Goal: Transaction & Acquisition: Subscribe to service/newsletter

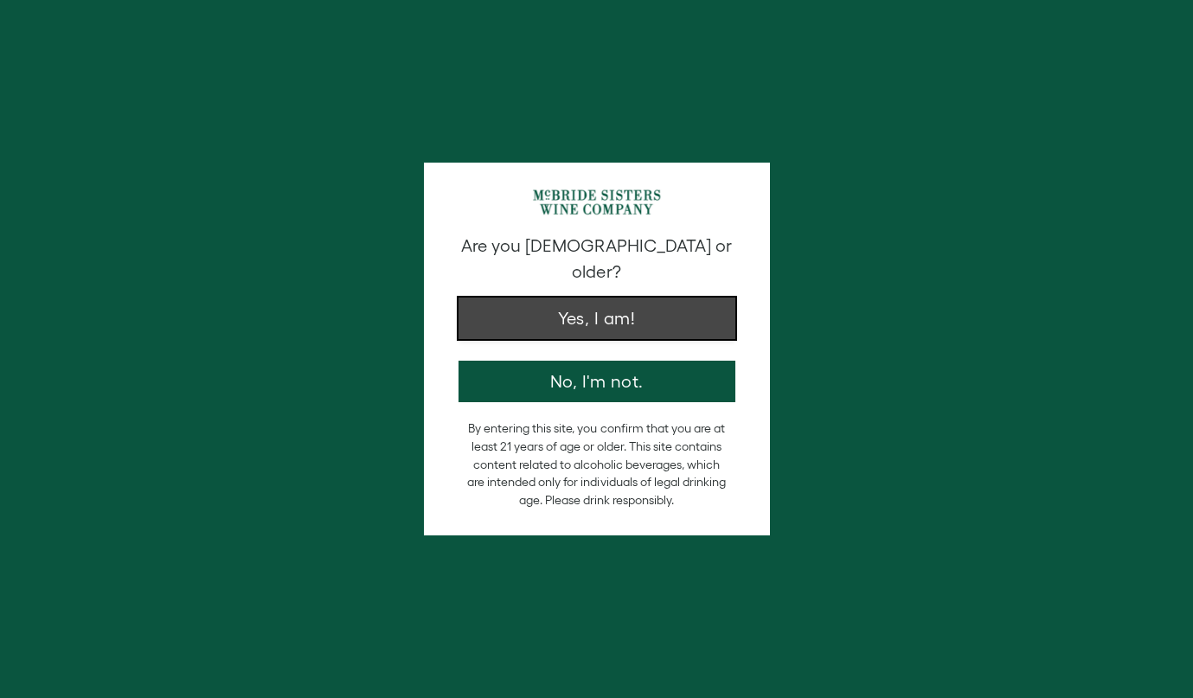
click at [647, 301] on button "Yes, I am!" at bounding box center [597, 319] width 277 height 42
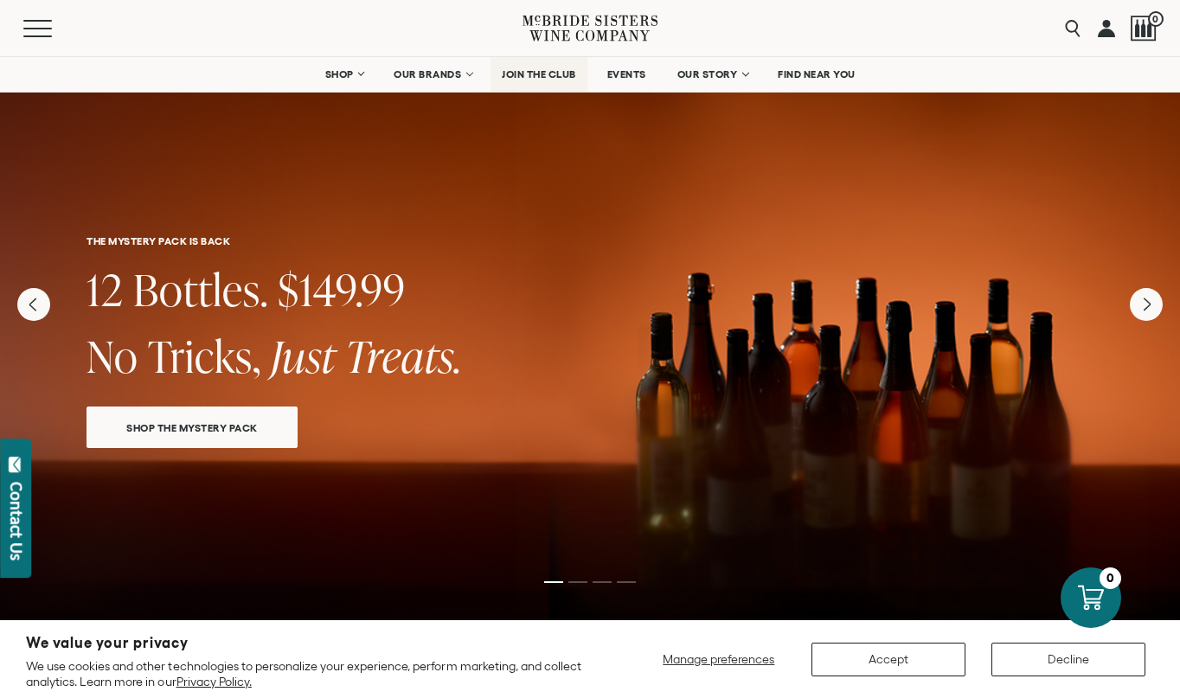
click at [562, 76] on span "JOIN THE CLUB" at bounding box center [539, 74] width 74 height 12
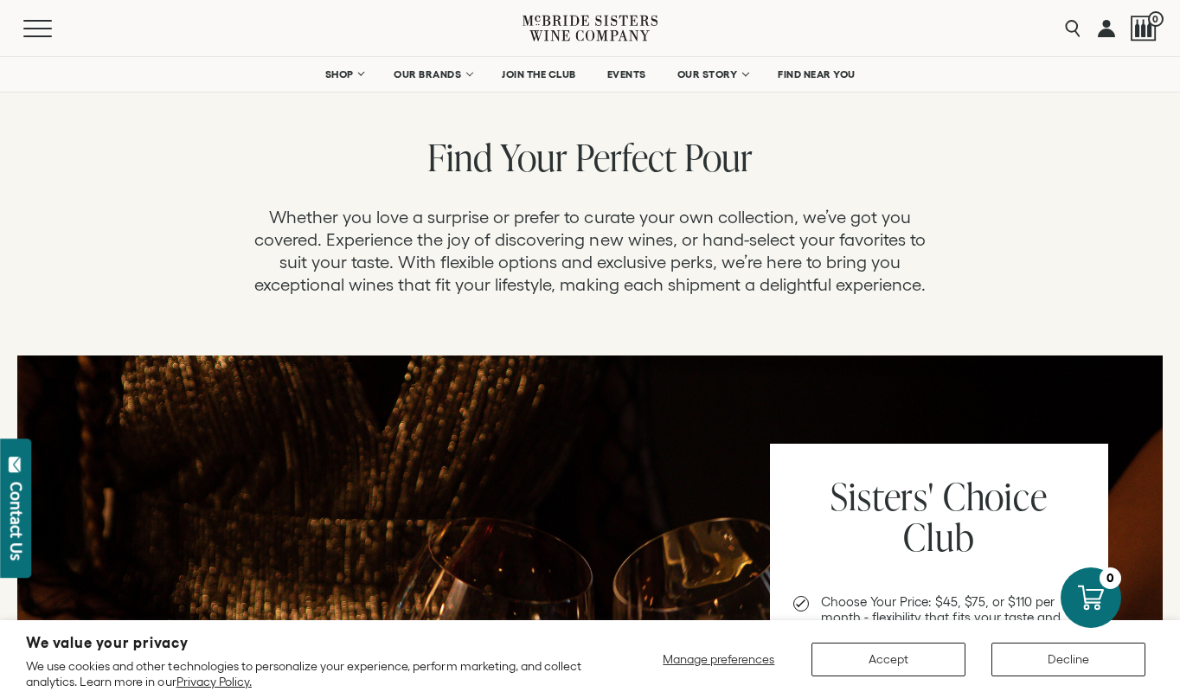
scroll to position [58, 0]
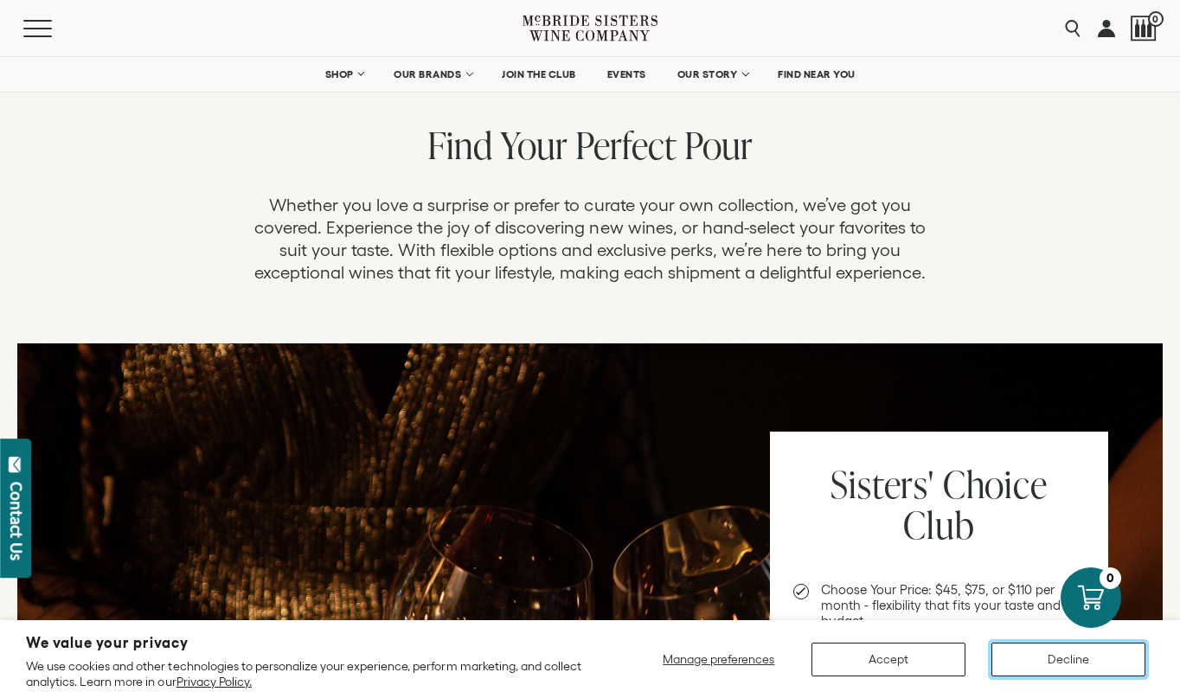
click at [1045, 657] on button "Decline" at bounding box center [1069, 660] width 154 height 34
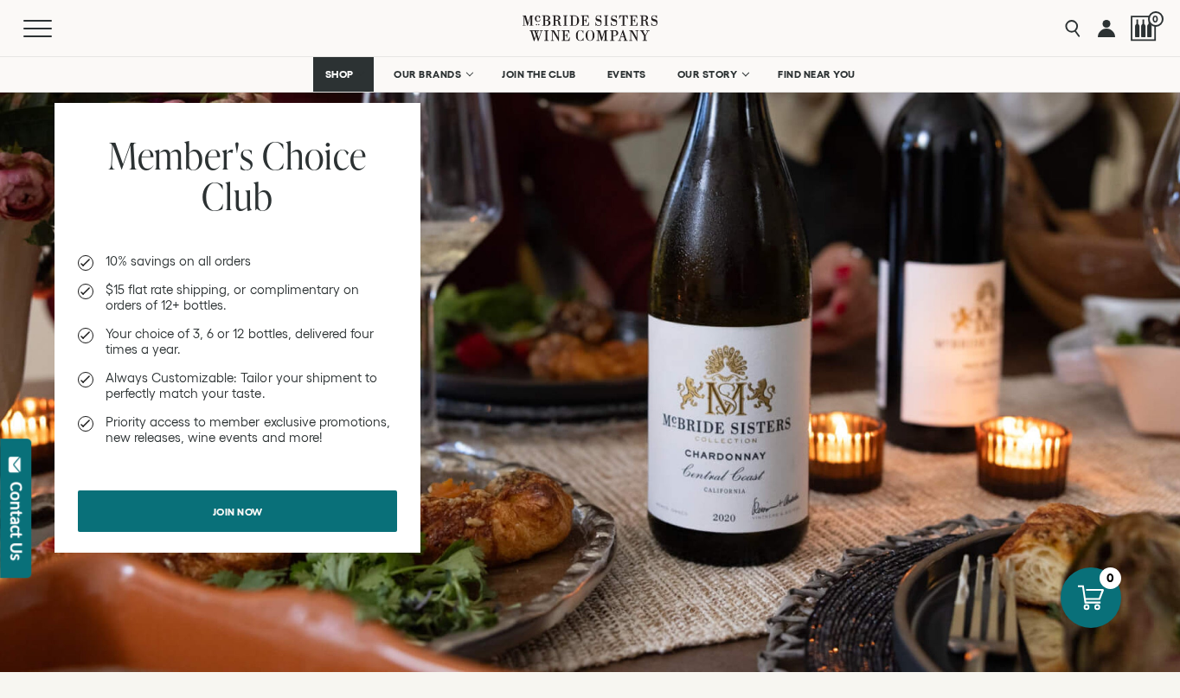
scroll to position [1080, 0]
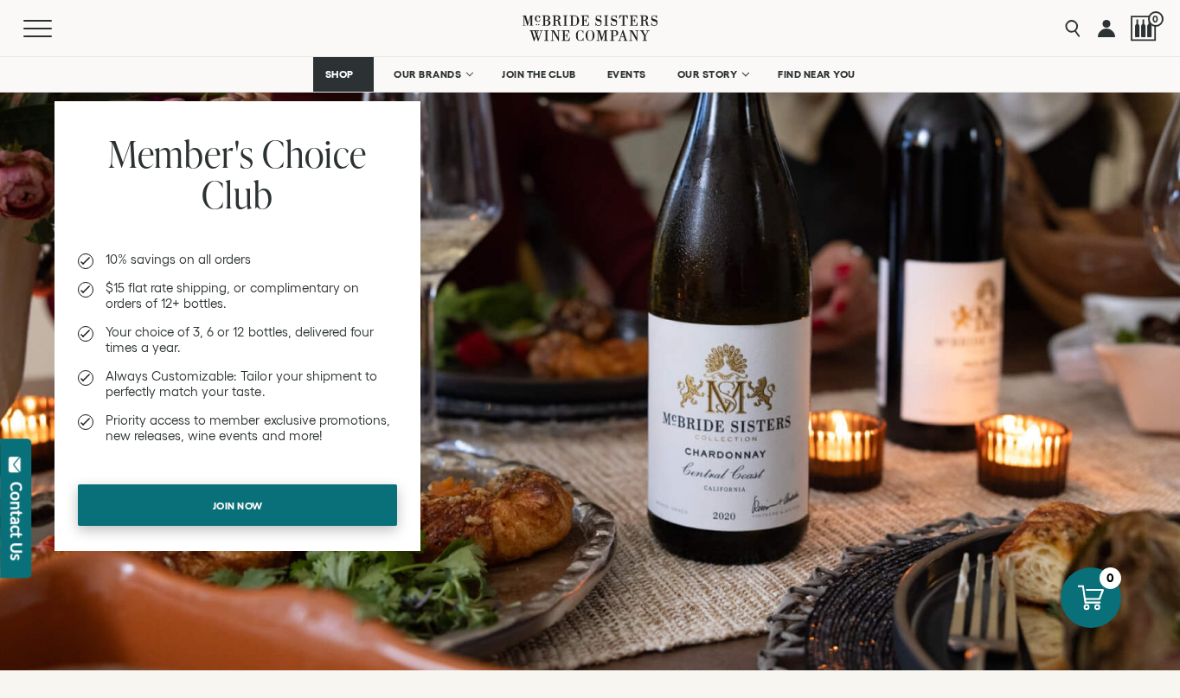
click at [326, 513] on link "Join now" at bounding box center [237, 506] width 319 height 42
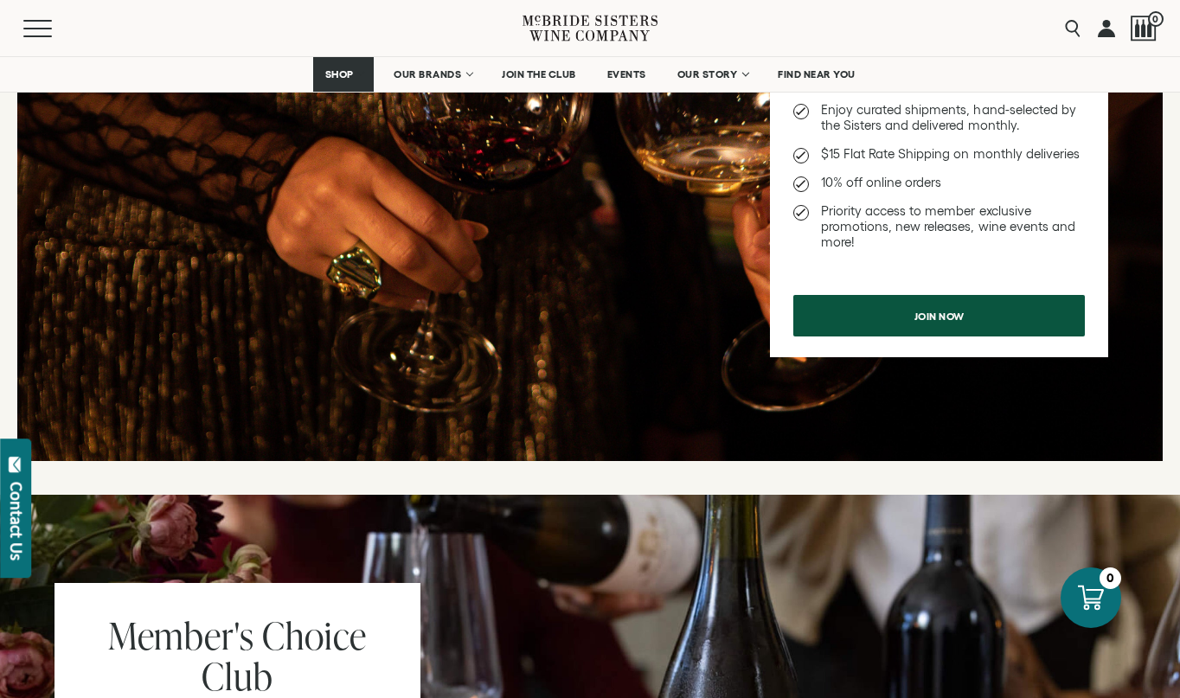
scroll to position [592, 0]
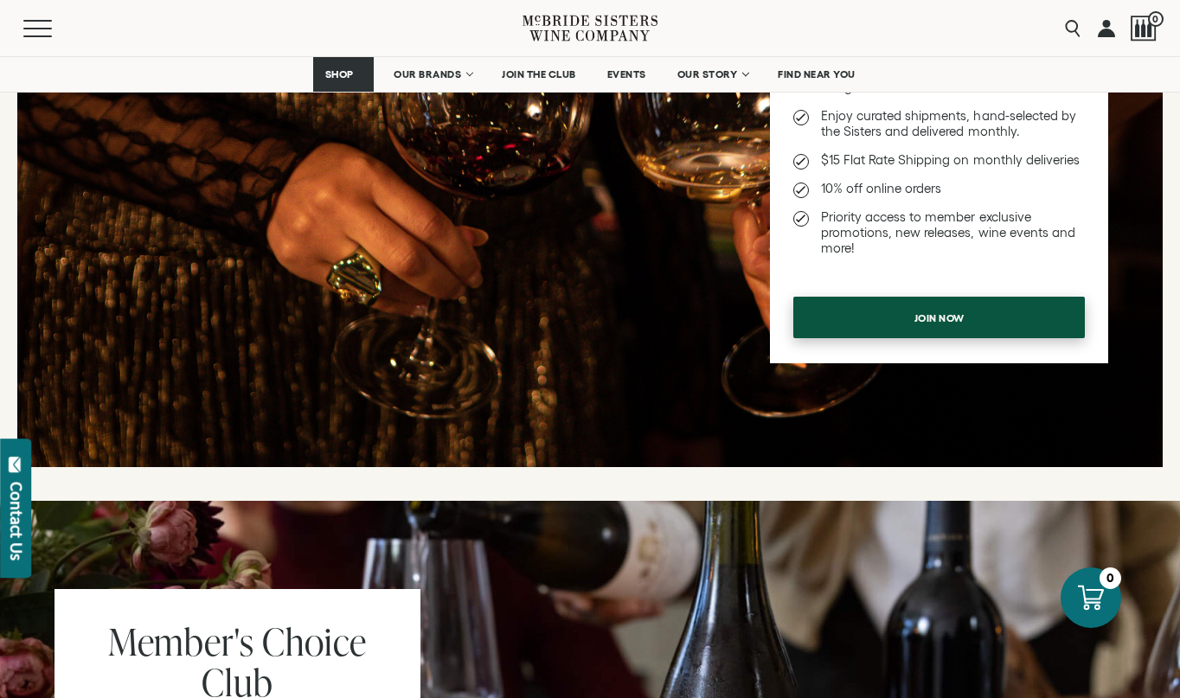
click at [822, 332] on link "Join now" at bounding box center [940, 318] width 292 height 42
